Goal: Task Accomplishment & Management: Complete application form

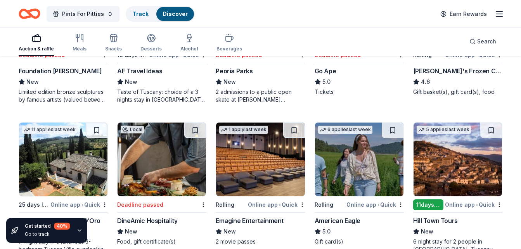
scroll to position [1054, 0]
click at [277, 163] on img at bounding box center [260, 160] width 89 height 74
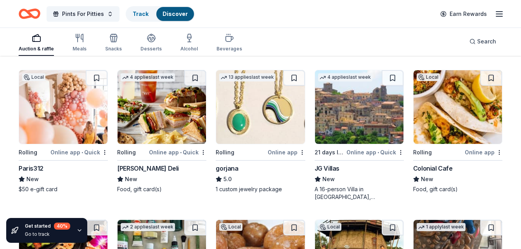
scroll to position [1257, 0]
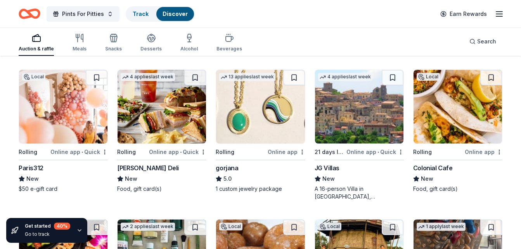
click at [147, 129] on img at bounding box center [162, 107] width 89 height 74
click at [262, 127] on img at bounding box center [260, 107] width 89 height 74
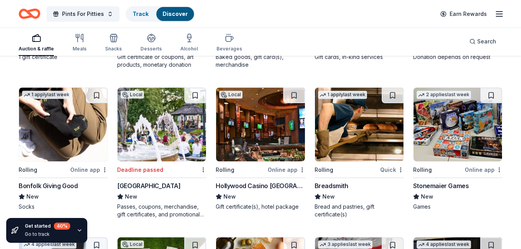
scroll to position [1539, 0]
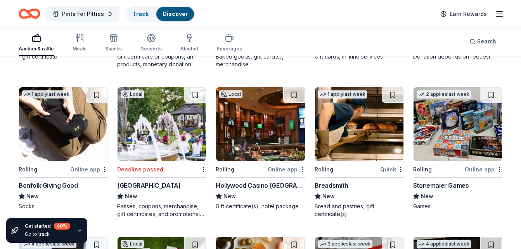
click at [250, 183] on div "Hollywood Casino [GEOGRAPHIC_DATA]" at bounding box center [260, 185] width 89 height 9
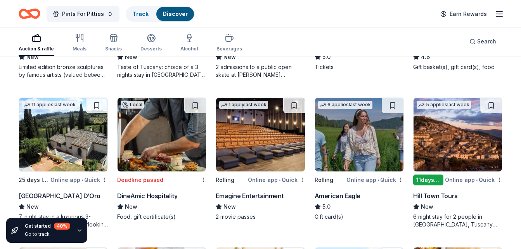
scroll to position [1073, 0]
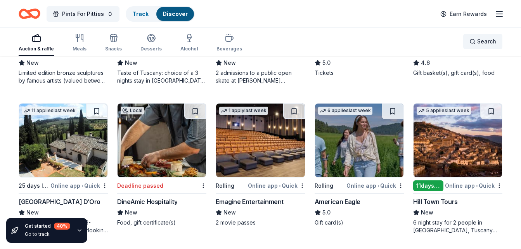
click at [489, 42] on span "Search" at bounding box center [486, 41] width 19 height 9
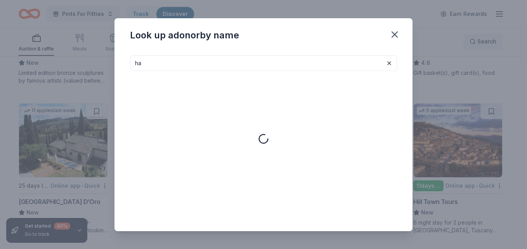
type input "h"
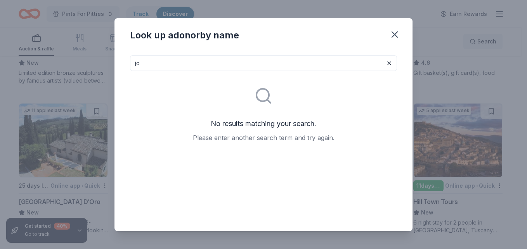
type input "j"
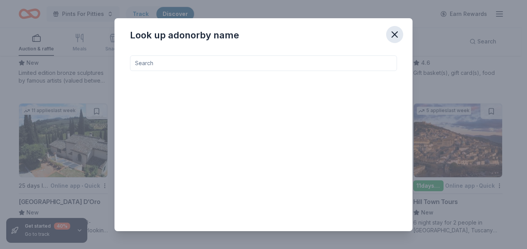
click at [397, 38] on icon "button" at bounding box center [394, 34] width 11 height 11
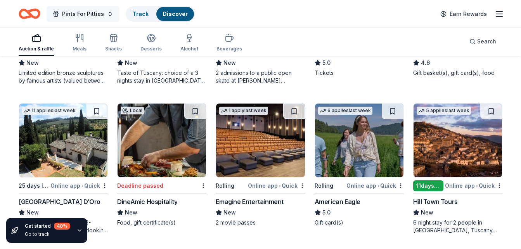
click at [106, 12] on button "Pints For Pitties" at bounding box center [83, 14] width 73 height 16
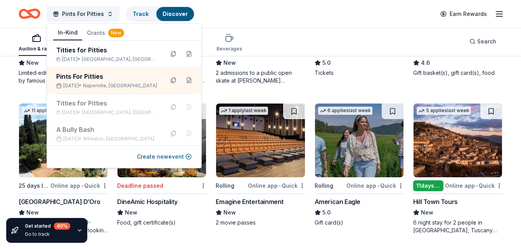
click at [244, 20] on div "Pints For Pitties Track Discover Earn Rewards" at bounding box center [261, 14] width 484 height 18
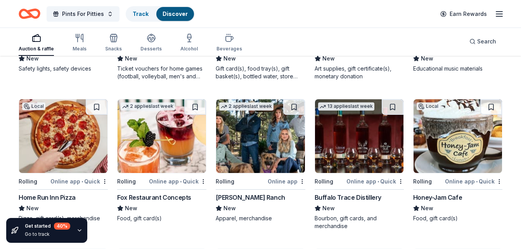
scroll to position [1827, 0]
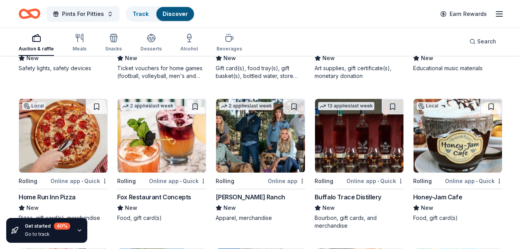
click at [325, 39] on div "Auction & raffle Meals Snacks Desserts Alcohol Beverages Search" at bounding box center [261, 41] width 484 height 29
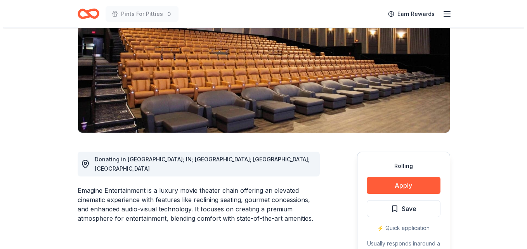
scroll to position [102, 0]
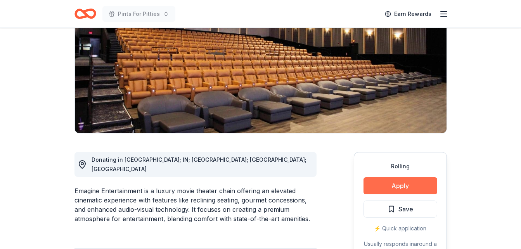
click at [406, 187] on button "Apply" at bounding box center [401, 185] width 74 height 17
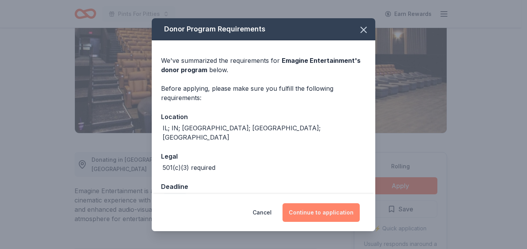
click at [333, 210] on button "Continue to application" at bounding box center [321, 212] width 77 height 19
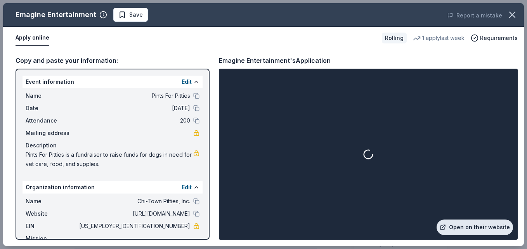
click at [485, 226] on link "Open on their website" at bounding box center [475, 228] width 76 height 16
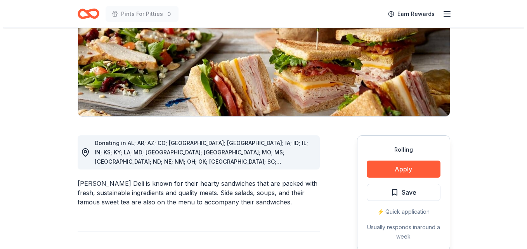
scroll to position [121, 0]
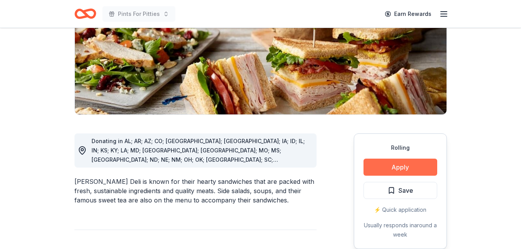
click at [418, 168] on button "Apply" at bounding box center [401, 167] width 74 height 17
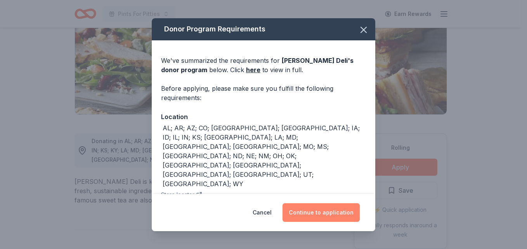
click at [334, 212] on button "Continue to application" at bounding box center [321, 212] width 77 height 19
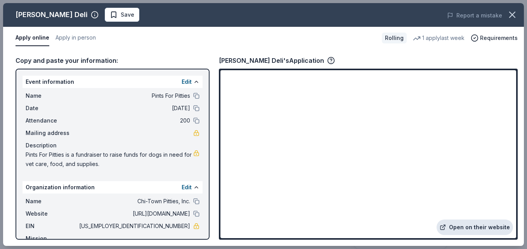
click at [489, 227] on link "Open on their website" at bounding box center [475, 228] width 76 height 16
click at [471, 228] on link "Open on their website" at bounding box center [475, 228] width 76 height 16
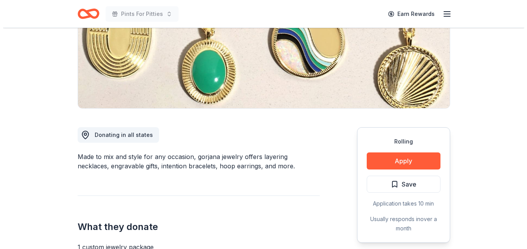
scroll to position [128, 0]
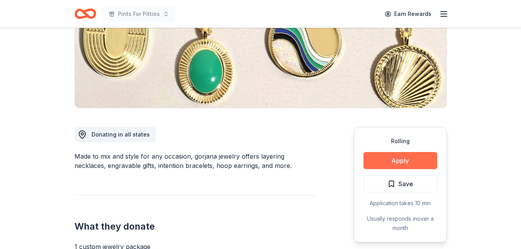
click at [422, 161] on button "Apply" at bounding box center [401, 160] width 74 height 17
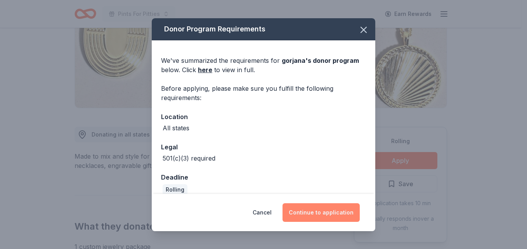
click at [341, 214] on button "Continue to application" at bounding box center [321, 212] width 77 height 19
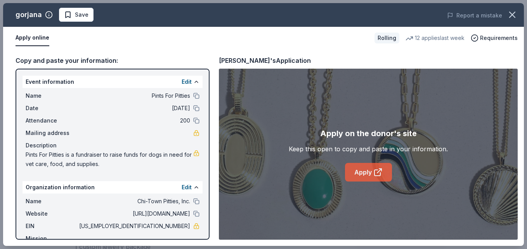
click at [371, 167] on link "Apply" at bounding box center [368, 172] width 47 height 19
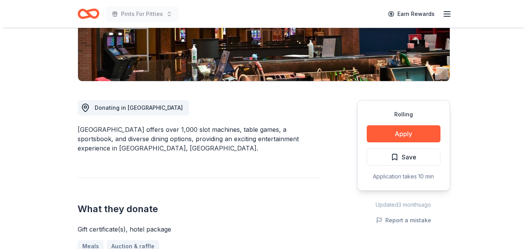
scroll to position [155, 0]
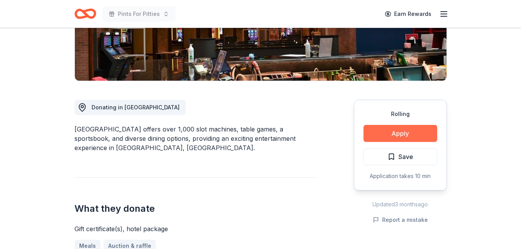
click at [399, 131] on button "Apply" at bounding box center [401, 133] width 74 height 17
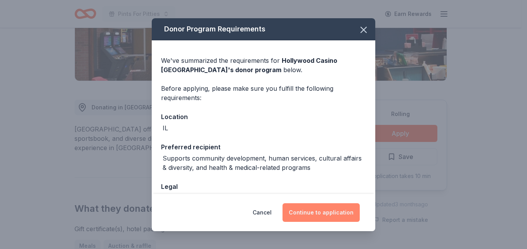
click at [323, 212] on button "Continue to application" at bounding box center [321, 212] width 77 height 19
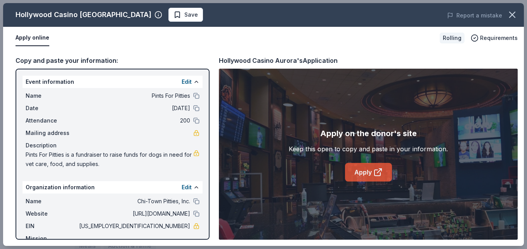
click at [364, 179] on link "Apply" at bounding box center [368, 172] width 47 height 19
